Goal: Task Accomplishment & Management: Manage account settings

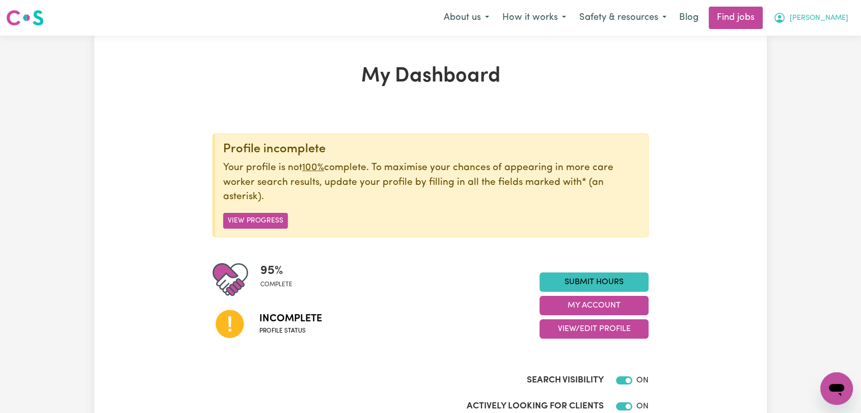
drag, startPoint x: 823, startPoint y: 18, endPoint x: 821, endPoint y: 25, distance: 7.8
click at [823, 18] on span "[PERSON_NAME]" at bounding box center [818, 18] width 59 height 11
click at [795, 76] on link "Logout" at bounding box center [814, 77] width 80 height 19
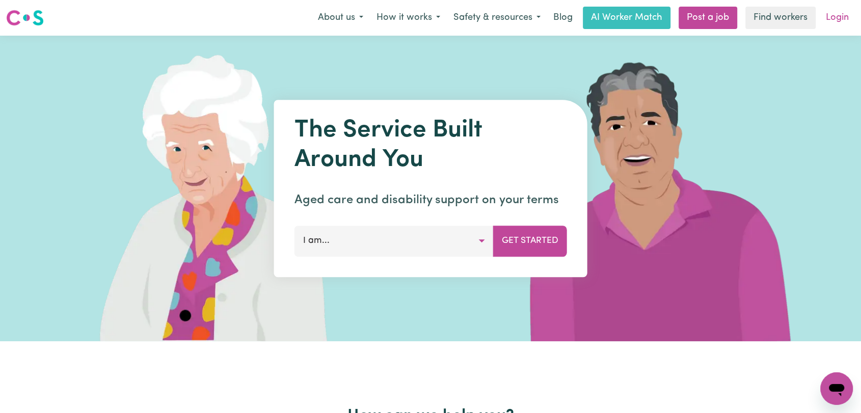
click at [836, 22] on link "Login" at bounding box center [836, 18] width 35 height 22
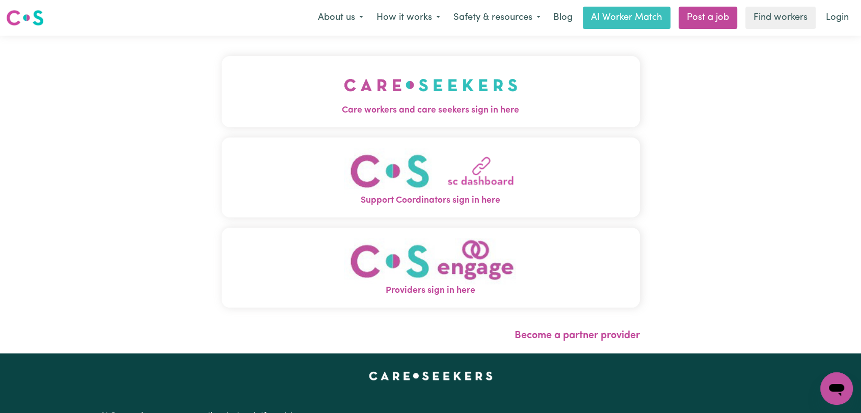
click at [349, 96] on img "Care workers and care seekers sign in here" at bounding box center [431, 85] width 174 height 38
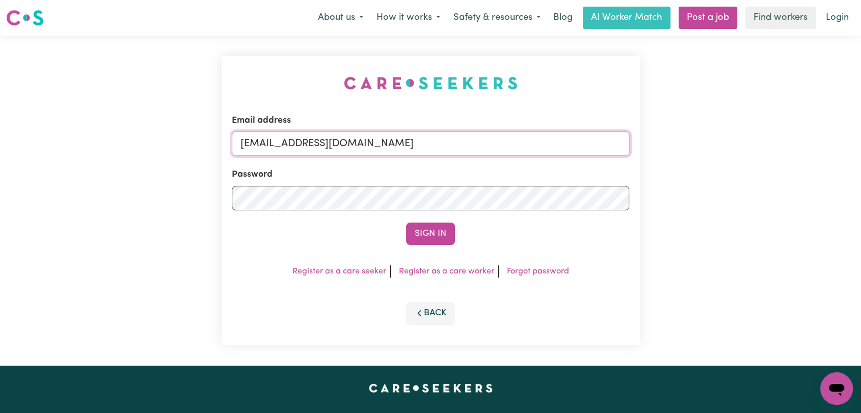
click at [432, 143] on input "[EMAIL_ADDRESS][DOMAIN_NAME]" at bounding box center [431, 143] width 398 height 24
drag, startPoint x: 293, startPoint y: 140, endPoint x: 489, endPoint y: 184, distance: 200.5
click at [507, 155] on input "Superuser~[EMAIL_ADDRESS][DOMAIN_NAME]" at bounding box center [431, 143] width 398 height 24
type input "Superuser~[EMAIL_ADDRESS][DOMAIN_NAME]"
click at [431, 237] on button "Sign In" at bounding box center [430, 234] width 49 height 22
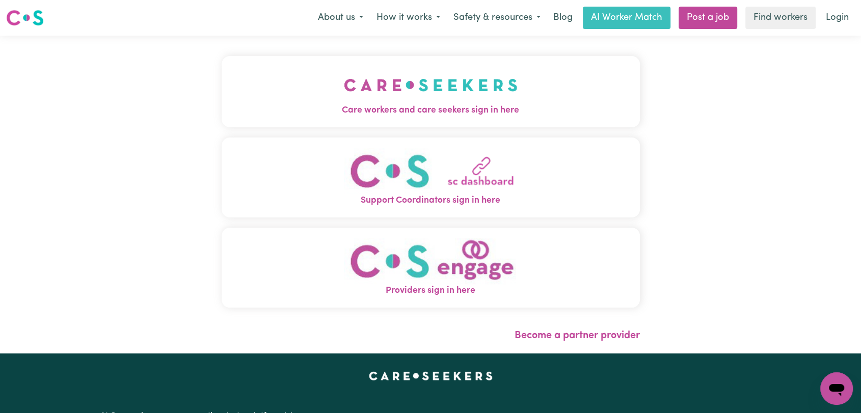
click at [488, 107] on span "Care workers and care seekers sign in here" at bounding box center [431, 110] width 418 height 13
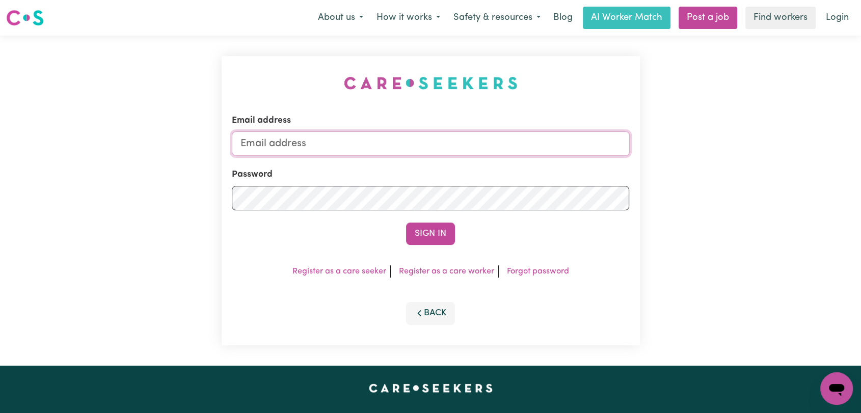
type input "[EMAIL_ADDRESS][DOMAIN_NAME]"
click at [431, 232] on button "Sign In" at bounding box center [430, 234] width 49 height 22
